Goal: Task Accomplishment & Management: Manage account settings

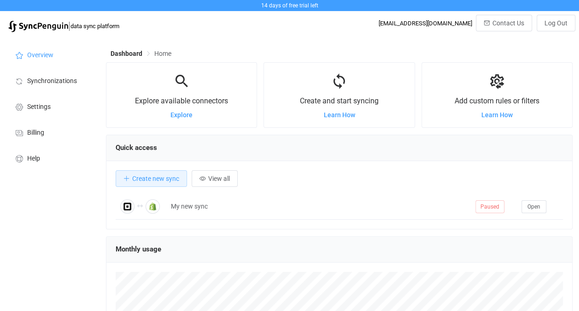
scroll to position [178, 467]
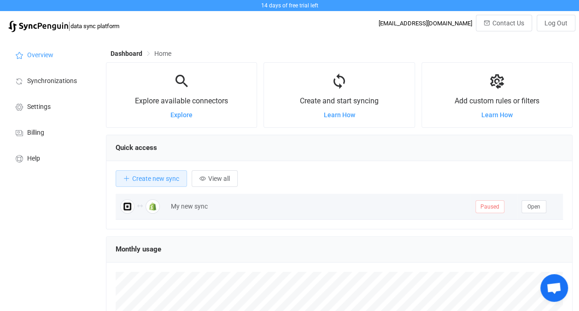
click at [184, 208] on div "My new sync" at bounding box center [318, 206] width 305 height 11
click at [538, 203] on span "Open" at bounding box center [534, 206] width 13 height 6
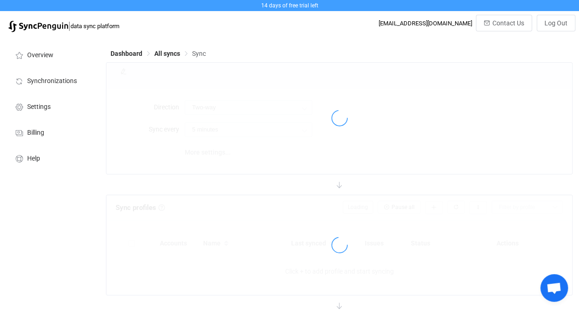
type input "10 minutes"
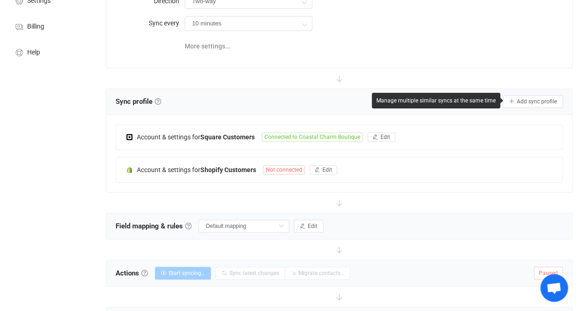
scroll to position [109, 0]
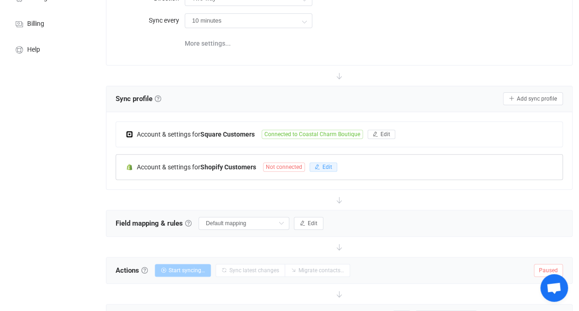
click at [328, 162] on button "Edit" at bounding box center [324, 166] width 28 height 9
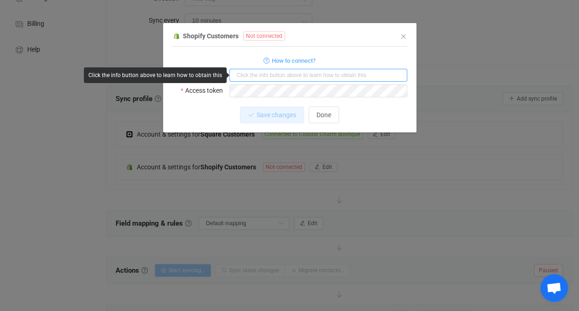
click at [273, 70] on input "dialog" at bounding box center [319, 75] width 178 height 13
click at [270, 70] on input "dialog" at bounding box center [319, 75] width 178 height 13
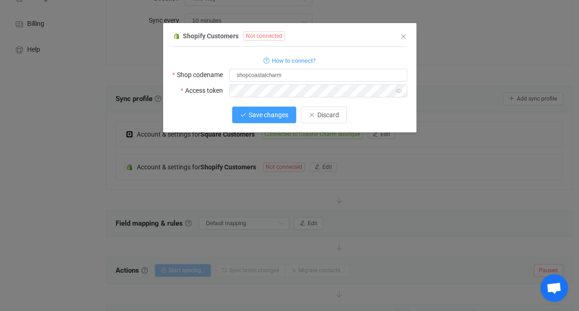
click at [266, 109] on button "Save changes" at bounding box center [264, 114] width 64 height 17
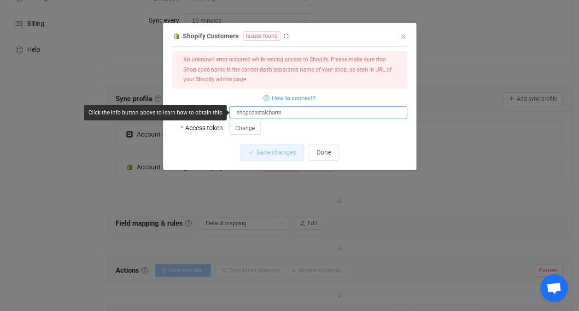
click at [292, 109] on input "shopcoastalcharm" at bounding box center [319, 112] width 178 height 13
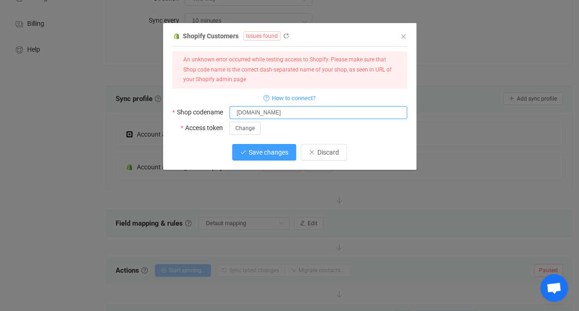
type input "[DOMAIN_NAME]"
click at [277, 155] on button "Save changes" at bounding box center [264, 152] width 64 height 17
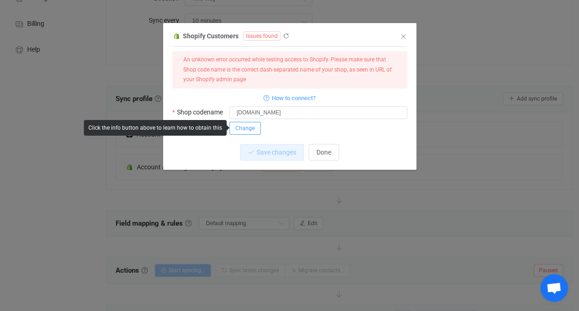
click at [240, 124] on button "Change" at bounding box center [245, 128] width 31 height 13
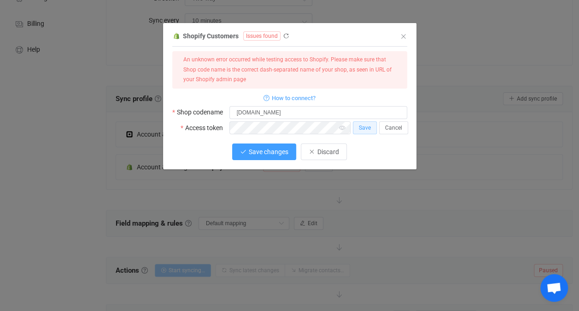
click at [276, 153] on span "Save changes" at bounding box center [269, 151] width 40 height 7
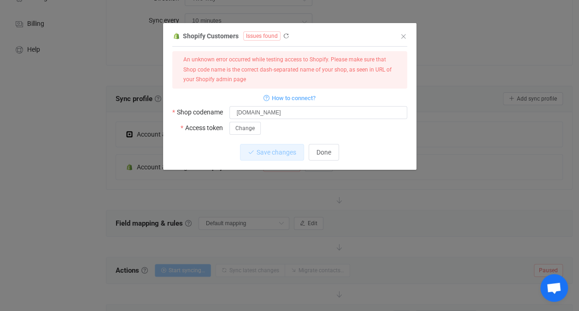
click at [479, 107] on div "Shopify Customers Issues found 1 { { "shopName": "[DOMAIN_NAME]", "accessToken"…" at bounding box center [289, 155] width 579 height 311
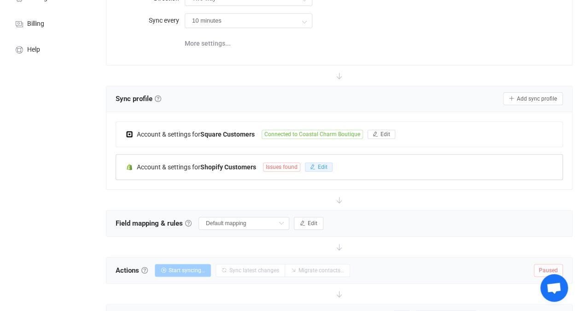
click at [323, 167] on span "Edit" at bounding box center [323, 167] width 10 height 6
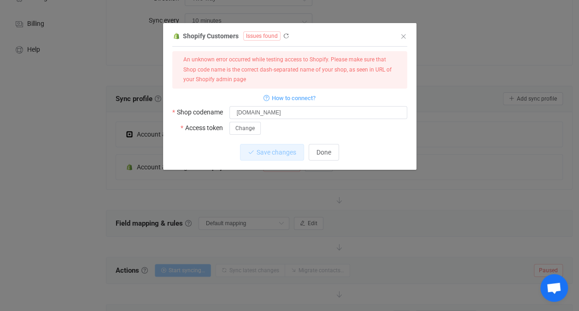
click at [496, 223] on div "Shopify Customers Issues found 1 { { "shopName": "[DOMAIN_NAME]", "accessToken"…" at bounding box center [289, 155] width 579 height 311
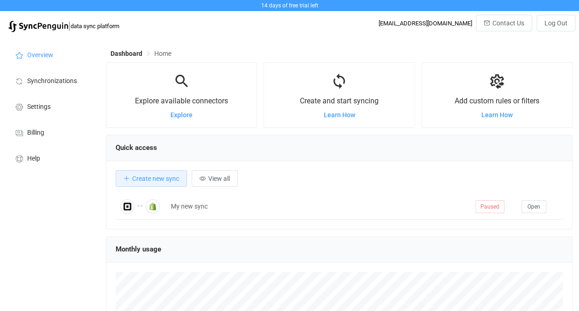
scroll to position [178, 467]
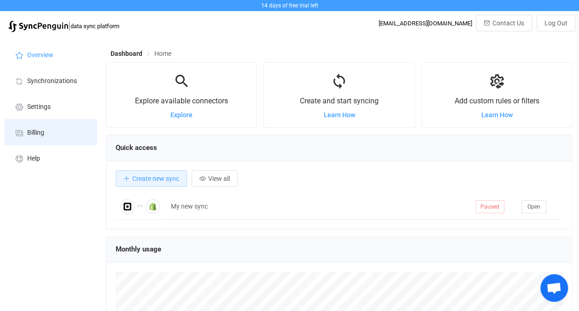
click at [37, 132] on span "Billing" at bounding box center [35, 132] width 17 height 7
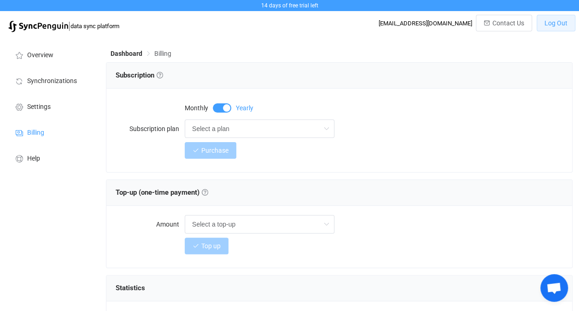
click at [562, 29] on button "Log Out" at bounding box center [556, 23] width 39 height 17
